Goal: Information Seeking & Learning: Learn about a topic

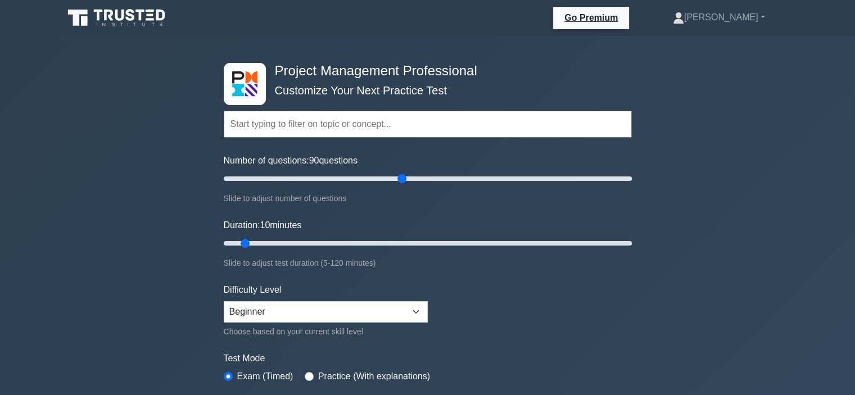
drag, startPoint x: 0, startPoint y: 0, endPoint x: 401, endPoint y: 174, distance: 437.2
type input "90"
click at [401, 174] on input "Number of questions: 90 questions" at bounding box center [428, 178] width 408 height 13
click at [429, 238] on input "Duration: 65 minutes" at bounding box center [428, 243] width 408 height 13
type input "75"
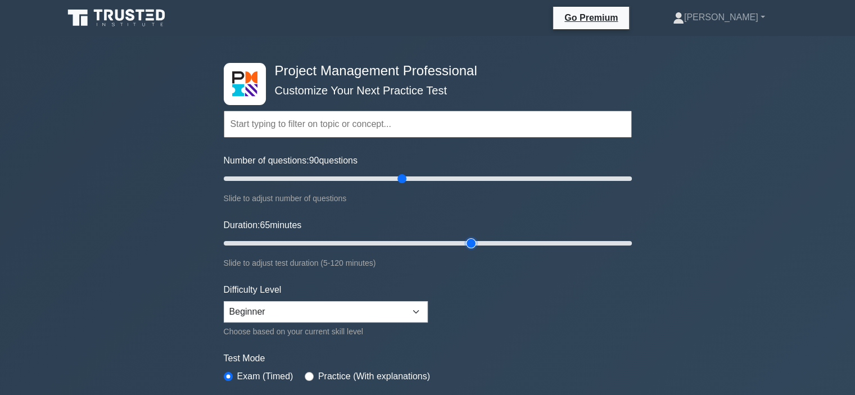
click at [477, 238] on input "Duration: 65 minutes" at bounding box center [428, 243] width 408 height 13
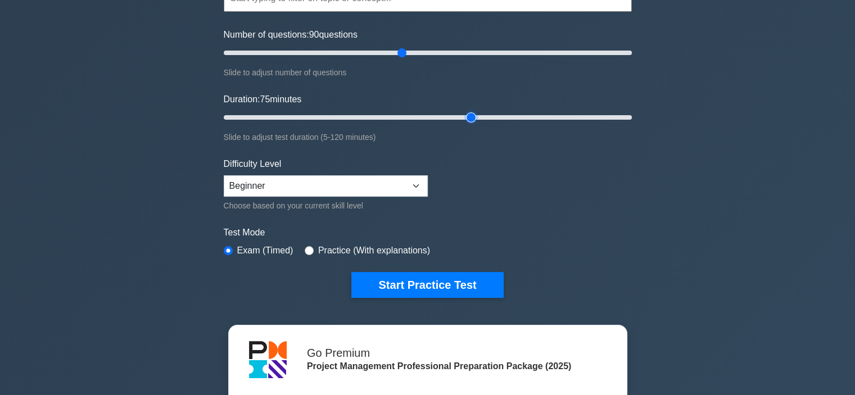
scroll to position [126, 0]
click at [374, 189] on select "Beginner Intermediate Expert" at bounding box center [326, 185] width 204 height 21
select select "expert"
click at [224, 175] on select "Beginner Intermediate Expert" at bounding box center [326, 185] width 204 height 21
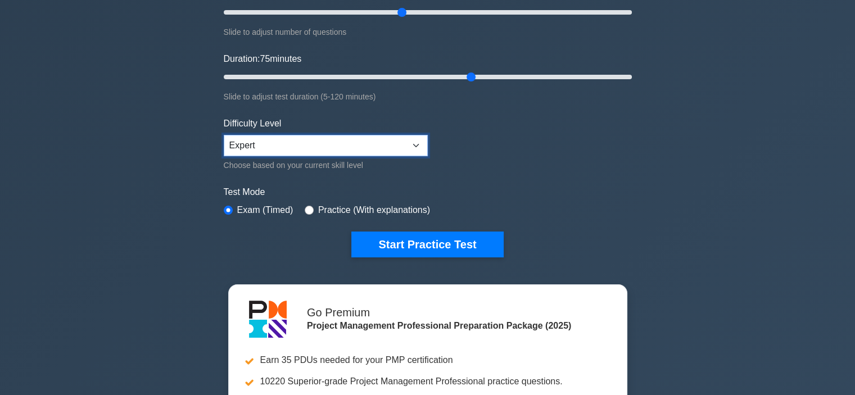
scroll to position [170, 0]
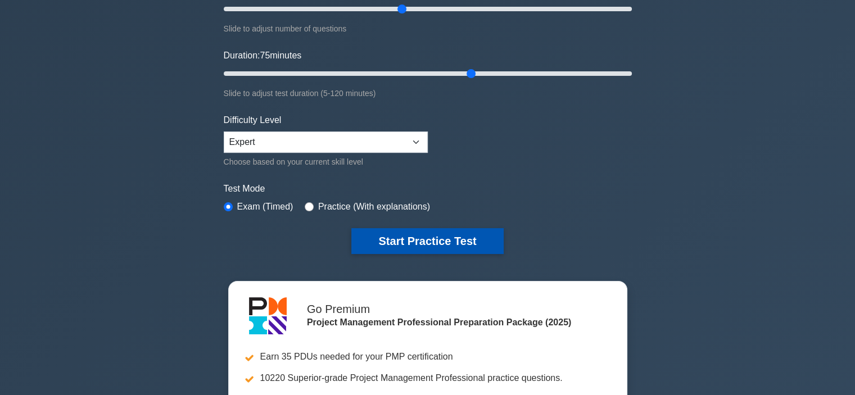
click at [400, 243] on button "Start Practice Test" at bounding box center [427, 241] width 152 height 26
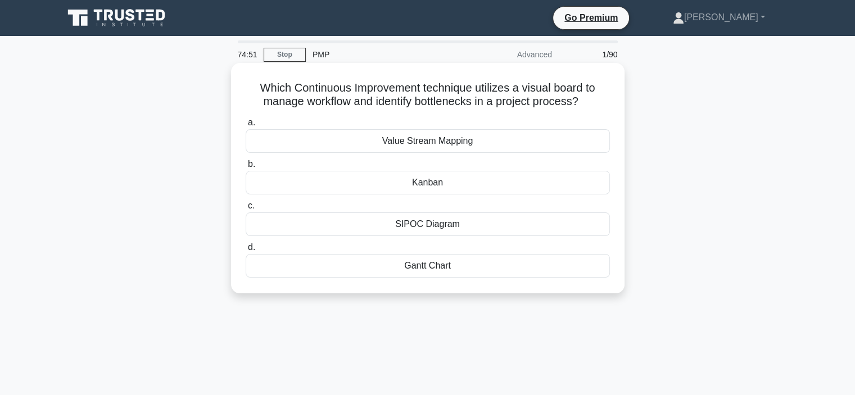
click at [426, 139] on div "Value Stream Mapping" at bounding box center [428, 141] width 364 height 24
click at [246, 127] on input "a. Value Stream Mapping" at bounding box center [246, 122] width 0 height 7
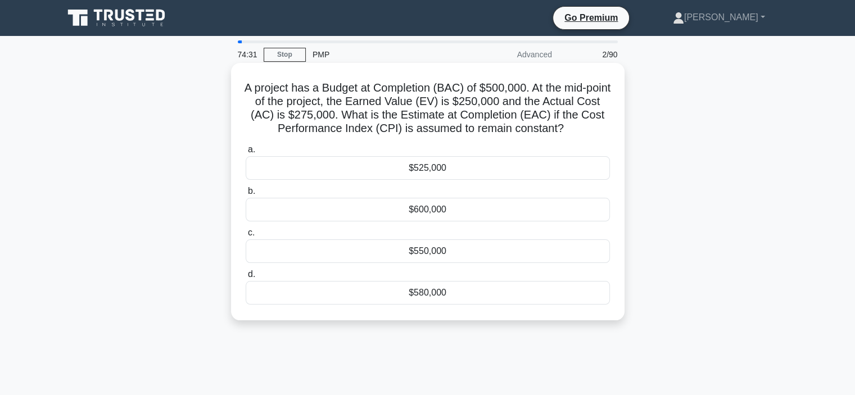
click at [431, 170] on div "$525,000" at bounding box center [428, 168] width 364 height 24
click at [246, 154] on input "a. $525,000" at bounding box center [246, 149] width 0 height 7
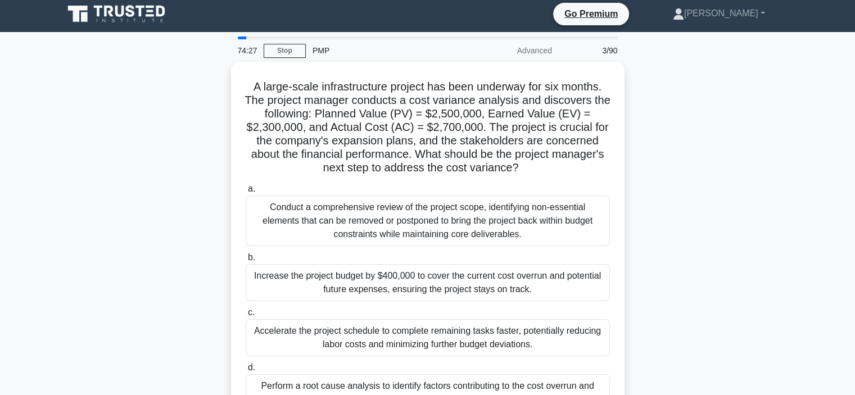
scroll to position [4, 0]
